Goal: Task Accomplishment & Management: Manage account settings

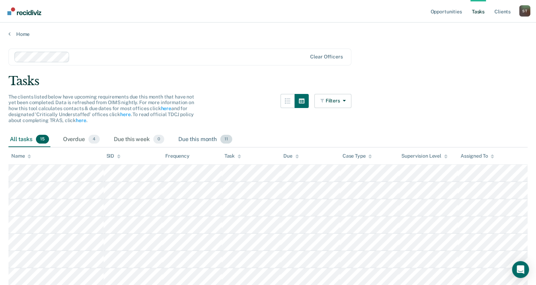
click at [194, 139] on div "Due this month 11" at bounding box center [205, 139] width 57 height 15
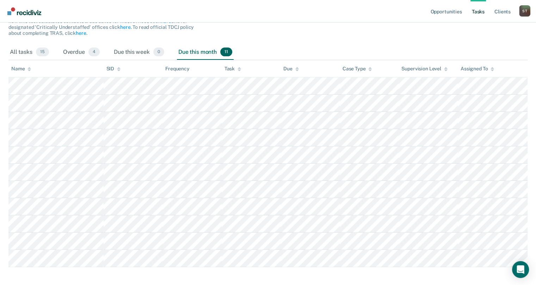
scroll to position [97, 0]
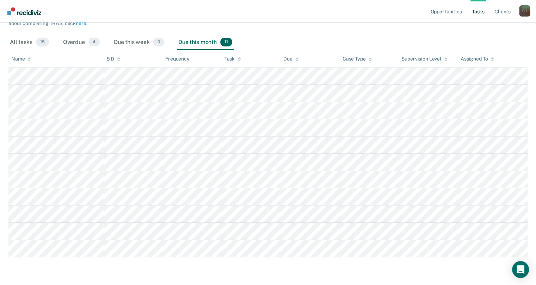
click at [423, 59] on div "Supervision Level" at bounding box center [424, 59] width 46 height 6
drag, startPoint x: 420, startPoint y: 62, endPoint x: 45, endPoint y: 262, distance: 424.6
click at [45, 262] on main "Clear officers Tasks The clients listed below have upcoming requirements due th…" at bounding box center [268, 111] width 536 height 343
click at [65, 42] on div "Overdue 4" at bounding box center [81, 42] width 39 height 15
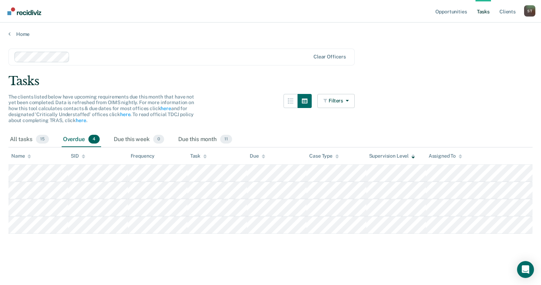
click at [75, 138] on div "Overdue 4" at bounding box center [81, 139] width 39 height 15
click at [27, 137] on div "All tasks 15" at bounding box center [29, 139] width 42 height 15
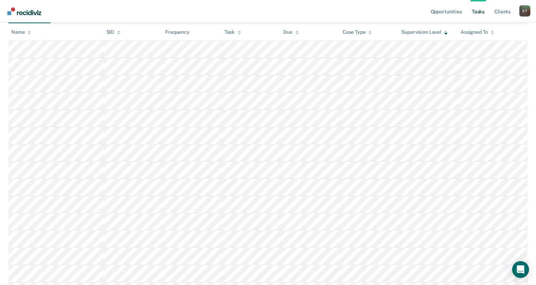
scroll to position [166, 0]
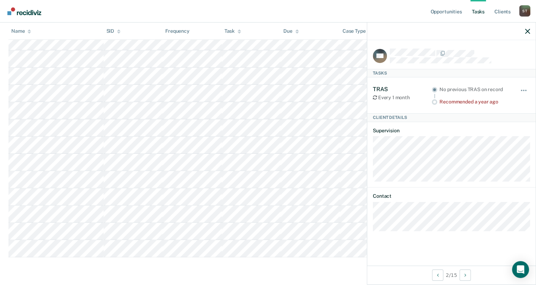
click at [532, 32] on div at bounding box center [451, 32] width 168 height 18
click at [527, 32] on icon "button" at bounding box center [527, 31] width 5 height 5
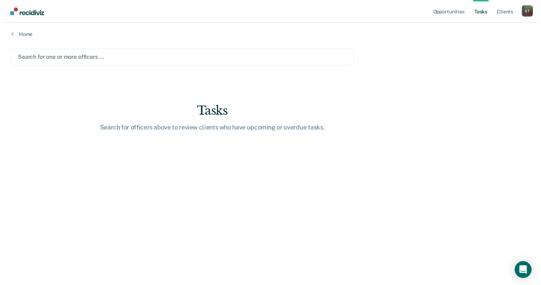
scroll to position [0, 0]
